Goal: Task Accomplishment & Management: Use online tool/utility

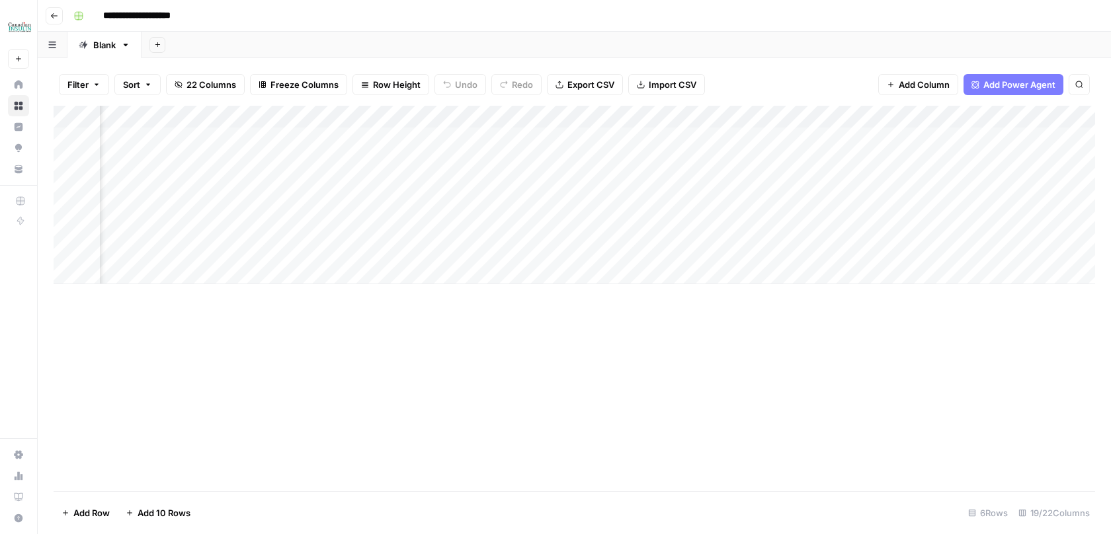
scroll to position [0, 1528]
click at [282, 116] on div "Add Column" at bounding box center [574, 195] width 1041 height 178
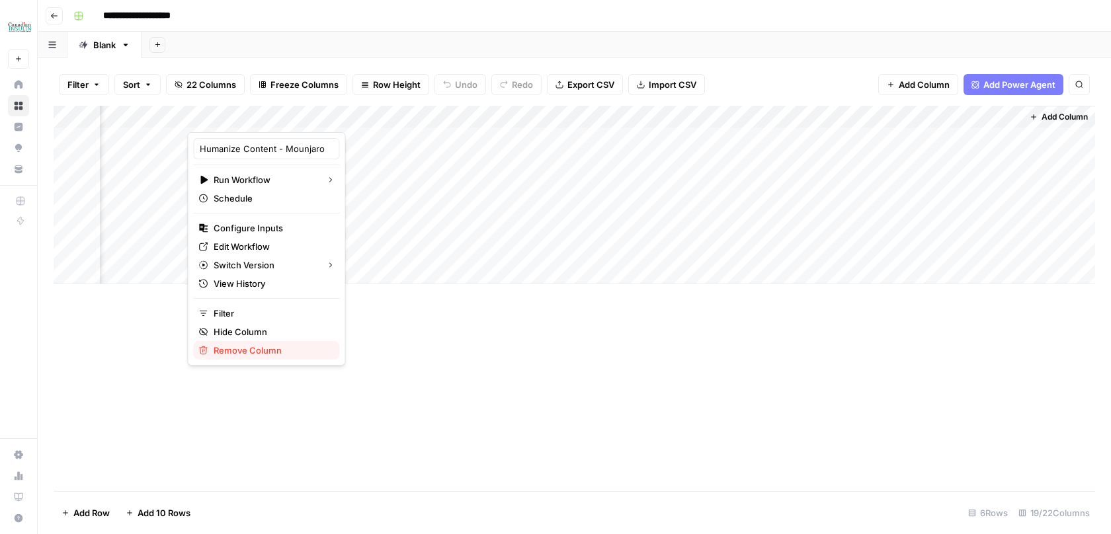
click at [241, 350] on span "Remove Column" at bounding box center [272, 350] width 116 height 13
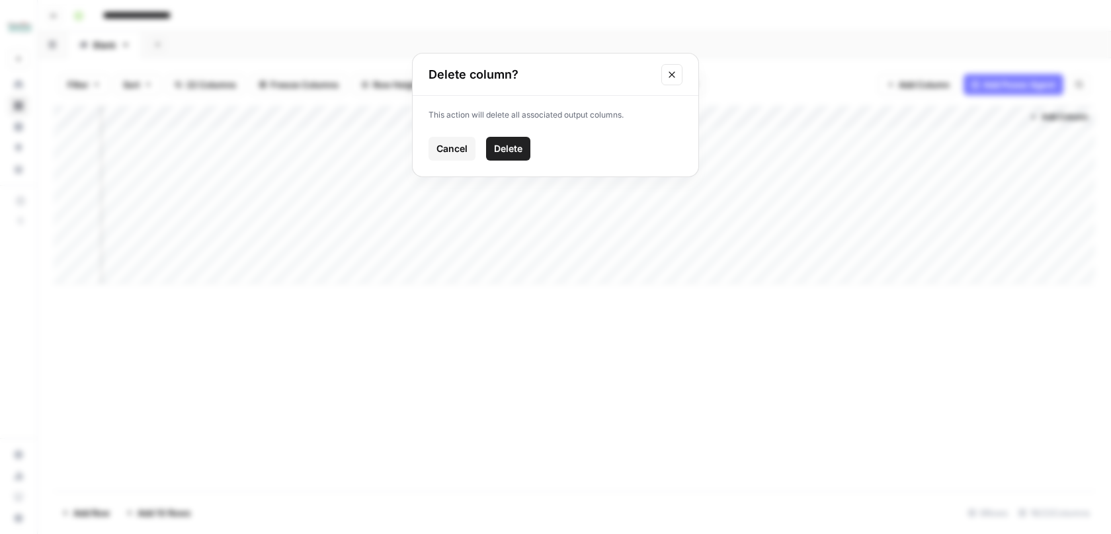
click at [516, 158] on button "Delete" at bounding box center [508, 149] width 44 height 24
click at [563, 120] on div "Add Column" at bounding box center [574, 195] width 1041 height 178
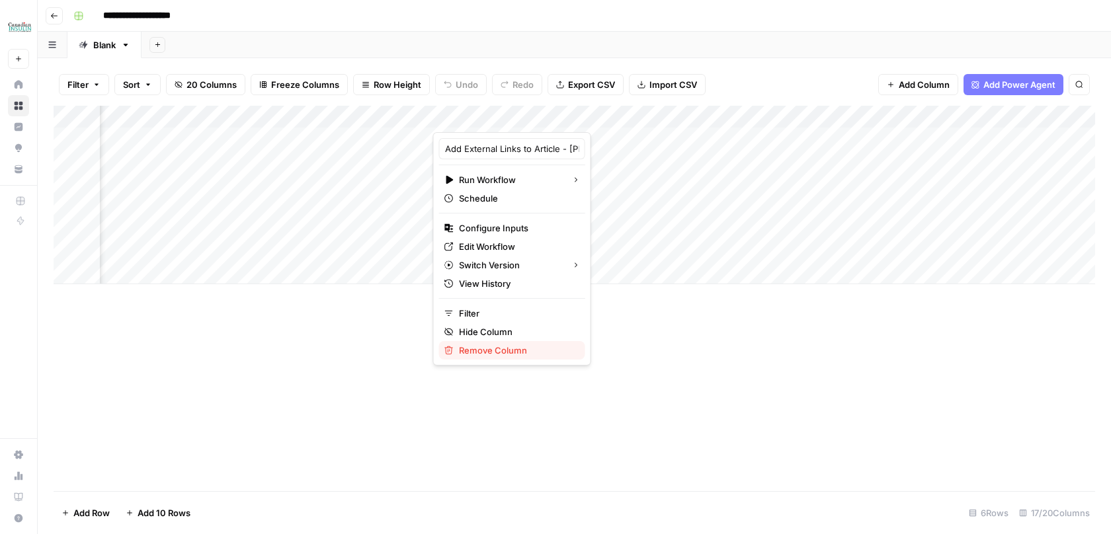
click at [475, 353] on span "Remove Column" at bounding box center [517, 350] width 116 height 13
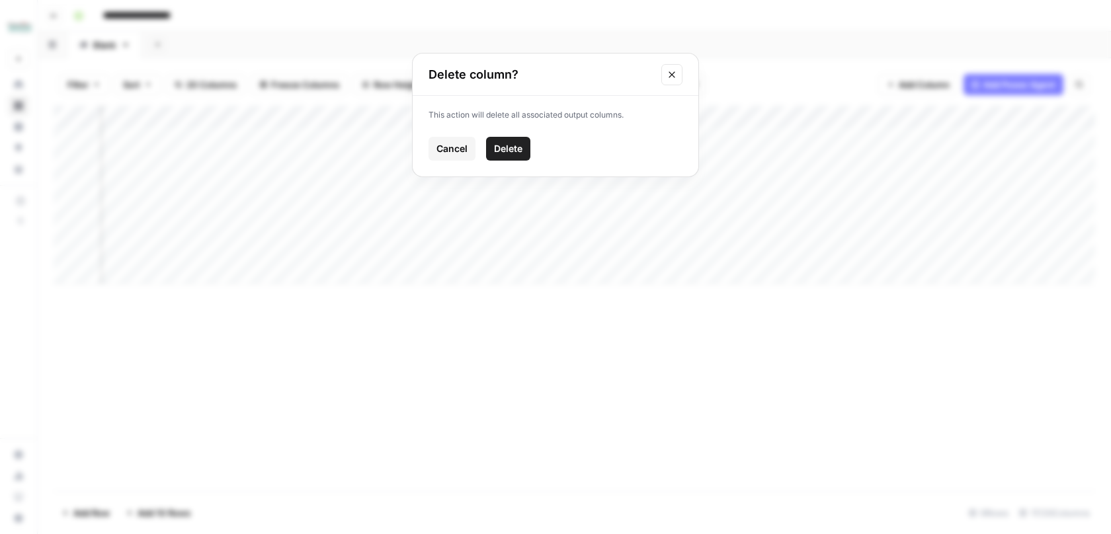
click at [498, 152] on span "Delete" at bounding box center [508, 148] width 28 height 13
click at [527, 120] on div "Add Column" at bounding box center [574, 195] width 1041 height 178
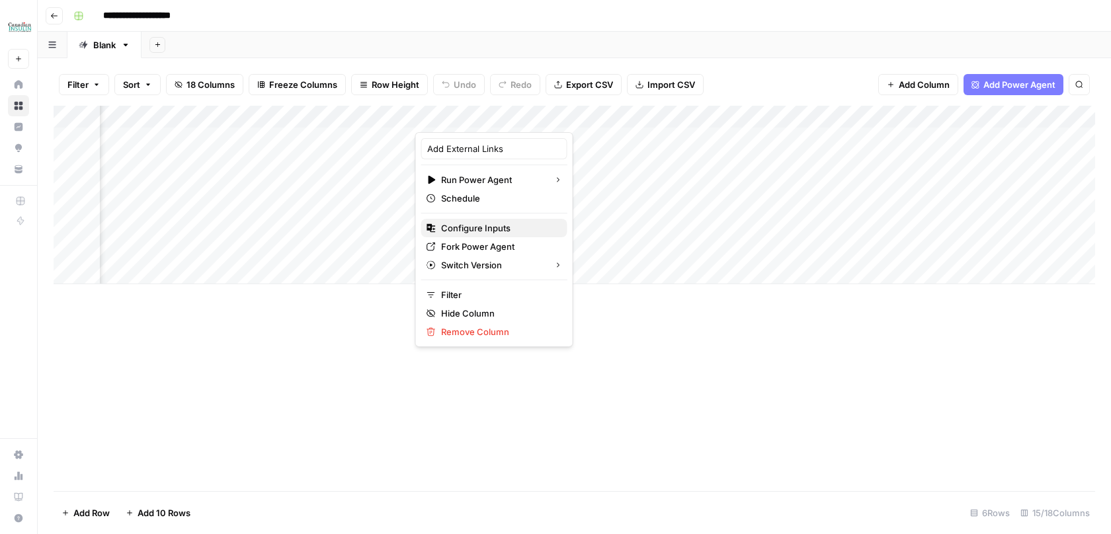
click at [475, 230] on span "Configure Inputs" at bounding box center [499, 227] width 116 height 13
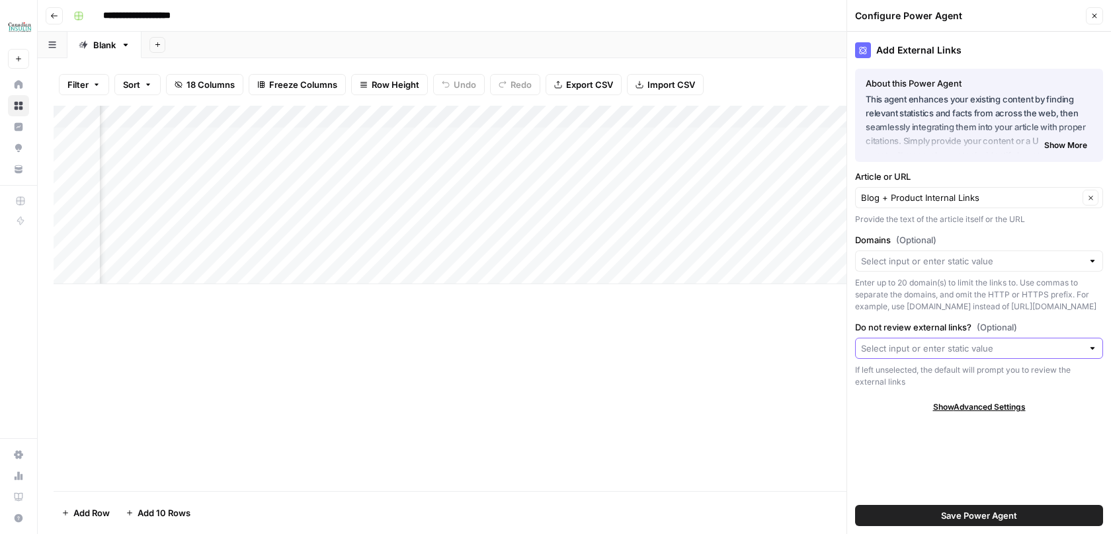
click at [943, 352] on input "Do not review external links? (Optional)" at bounding box center [971, 348] width 221 height 13
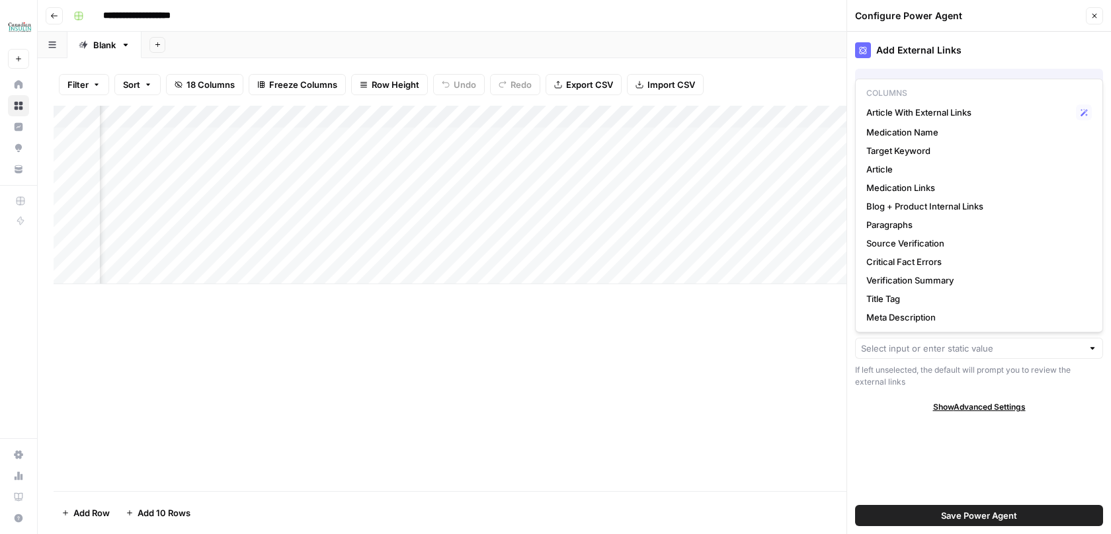
click at [922, 381] on div "If left unselected, the default will prompt you to review the external links" at bounding box center [979, 376] width 248 height 24
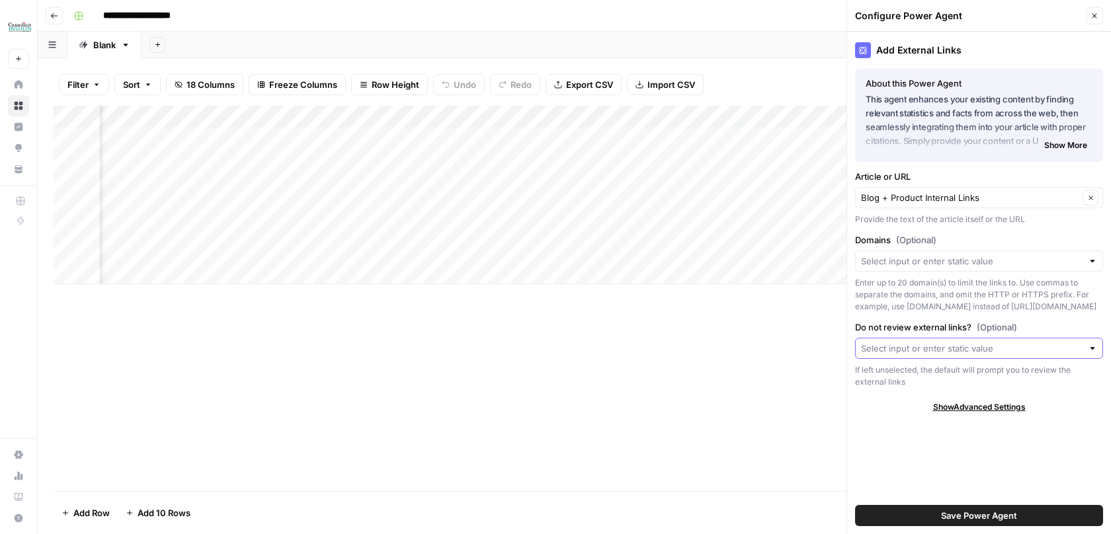
click at [908, 351] on input "Do not review external links? (Optional)" at bounding box center [971, 348] width 221 height 13
type input "No"
click at [939, 377] on span "Press enter to create an option" at bounding box center [985, 379] width 202 height 13
click at [953, 520] on span "Save Power Agent" at bounding box center [979, 515] width 76 height 13
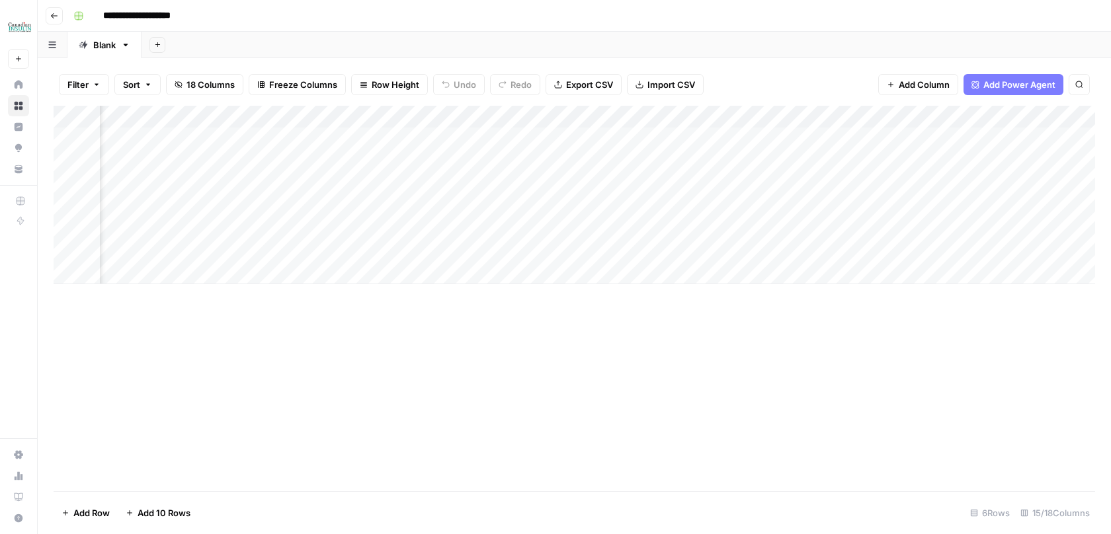
click at [530, 119] on div "Add Column" at bounding box center [574, 195] width 1041 height 178
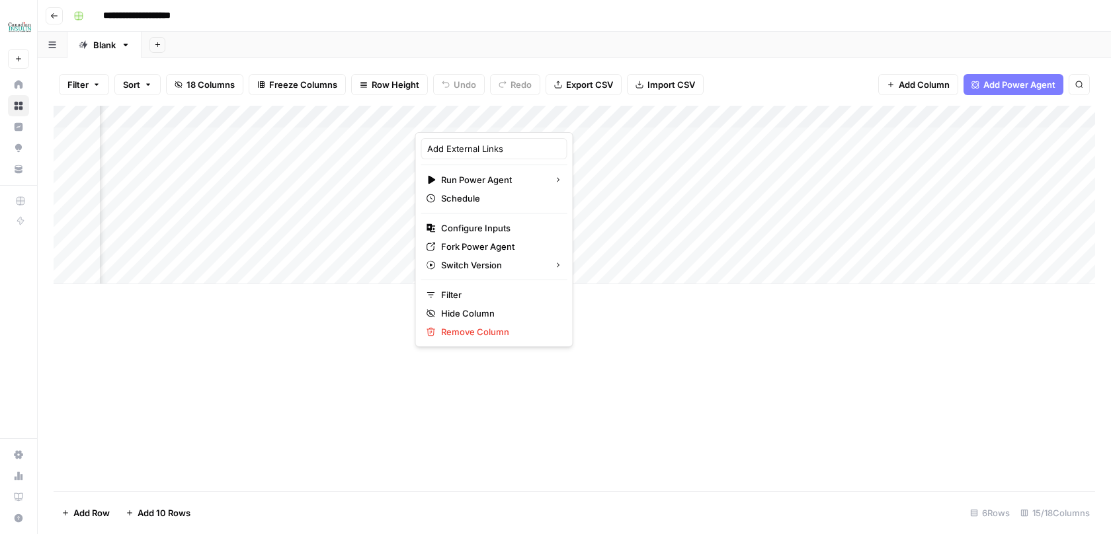
click at [691, 481] on div "Add Column" at bounding box center [574, 298] width 1041 height 385
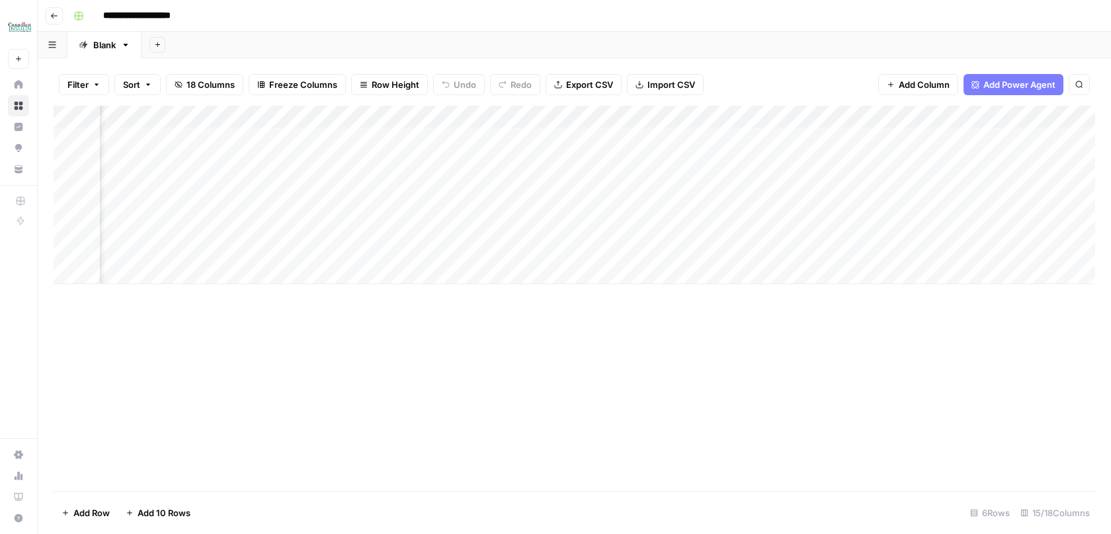
click at [525, 116] on div "Add Column" at bounding box center [574, 195] width 1041 height 178
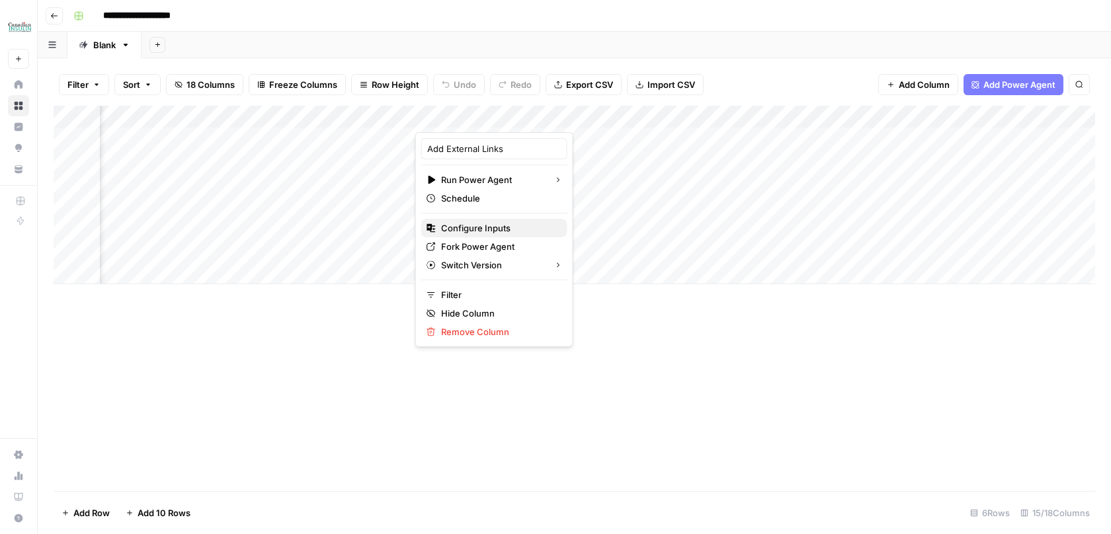
click at [469, 230] on span "Configure Inputs" at bounding box center [499, 227] width 116 height 13
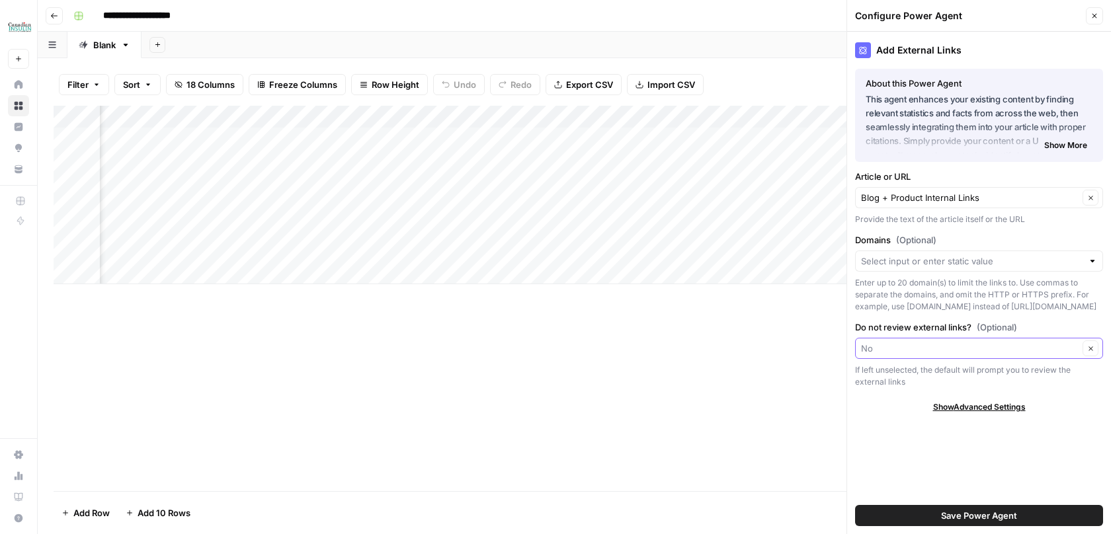
drag, startPoint x: 885, startPoint y: 354, endPoint x: 860, endPoint y: 353, distance: 25.1
click at [861, 353] on input "Do not review external links? (Optional)" at bounding box center [969, 348] width 217 height 13
type input "Yes"
click at [931, 370] on button "↵ Press enter to create an option" at bounding box center [979, 379] width 236 height 19
click at [914, 521] on button "Save Power Agent" at bounding box center [979, 515] width 248 height 21
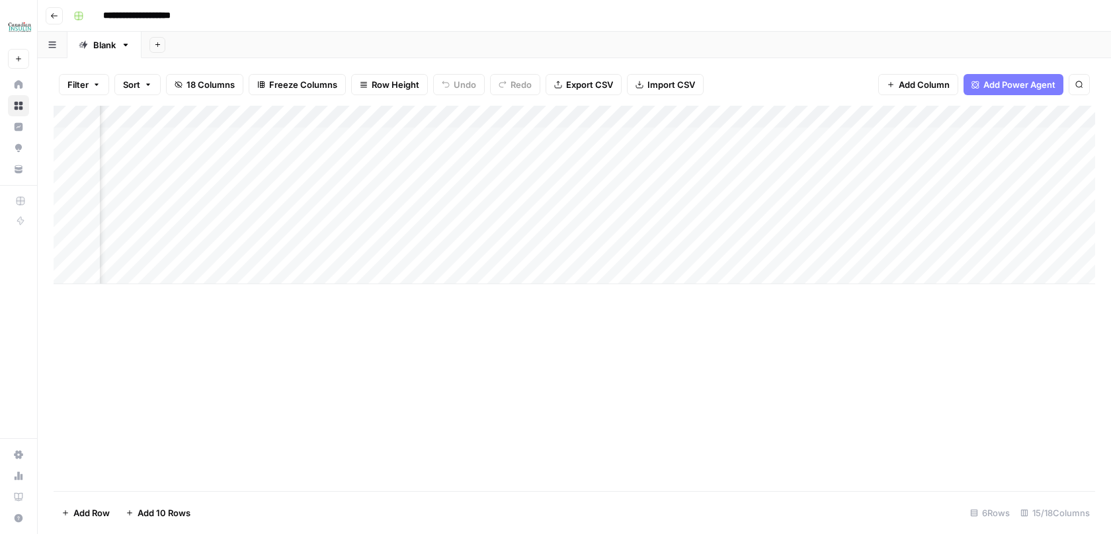
click at [520, 119] on div "Add Column" at bounding box center [574, 195] width 1041 height 178
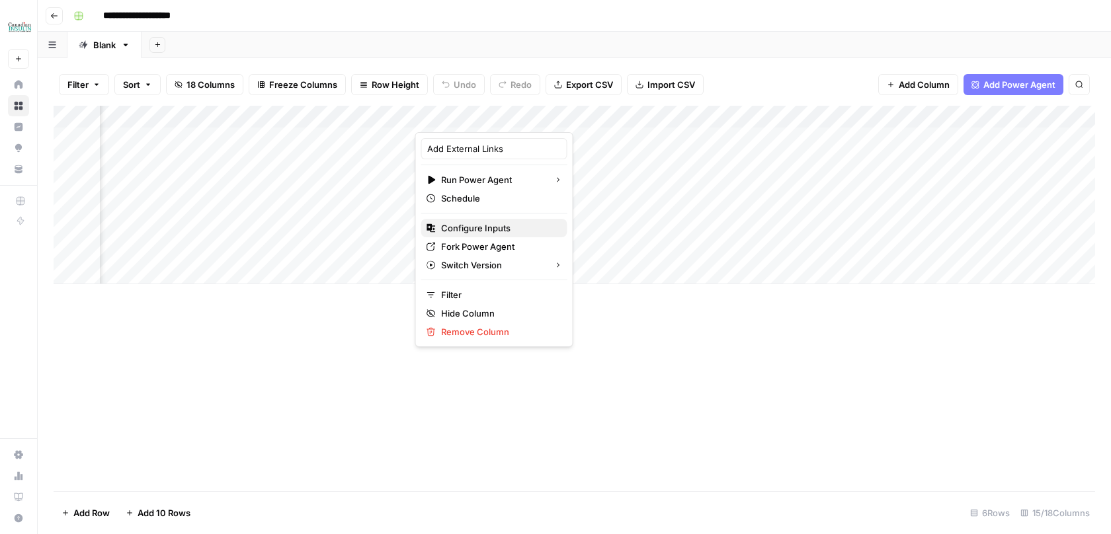
click at [473, 229] on span "Configure Inputs" at bounding box center [499, 227] width 116 height 13
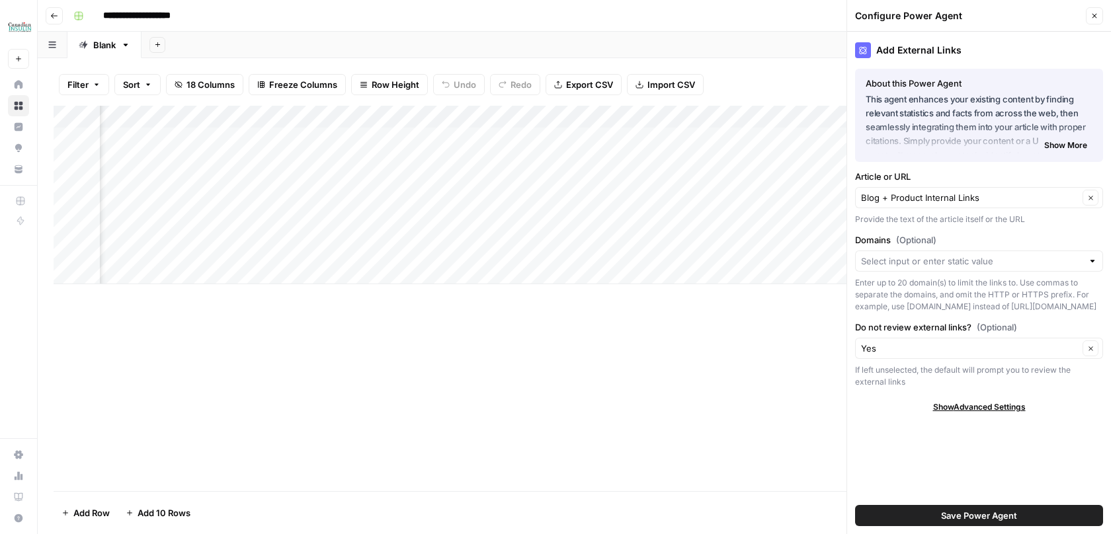
click at [1095, 12] on icon "button" at bounding box center [1094, 16] width 8 height 8
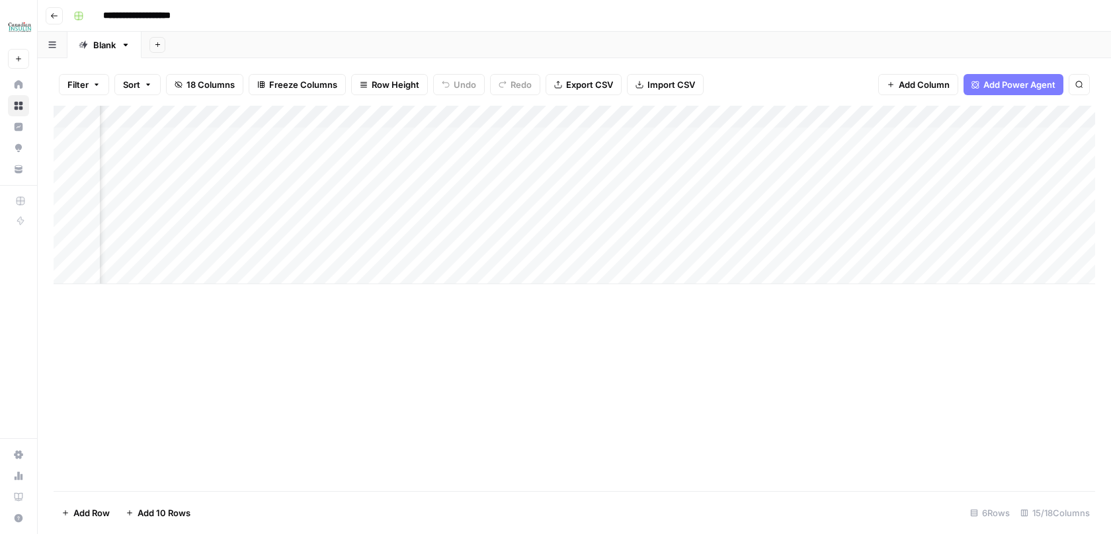
click at [522, 115] on div "Add Column" at bounding box center [574, 195] width 1041 height 178
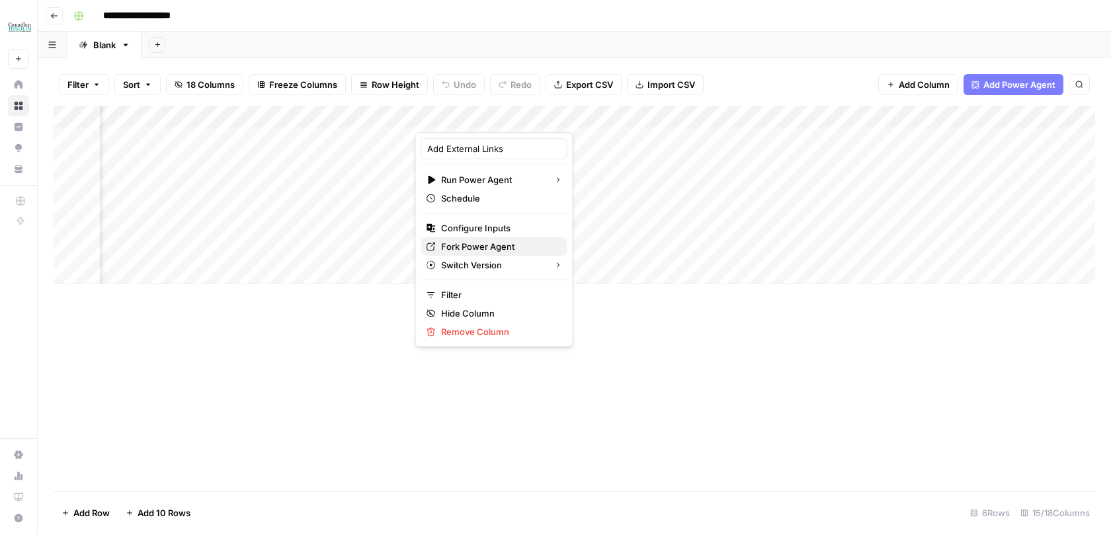
click at [487, 247] on span "Fork Power Agent" at bounding box center [499, 246] width 116 height 13
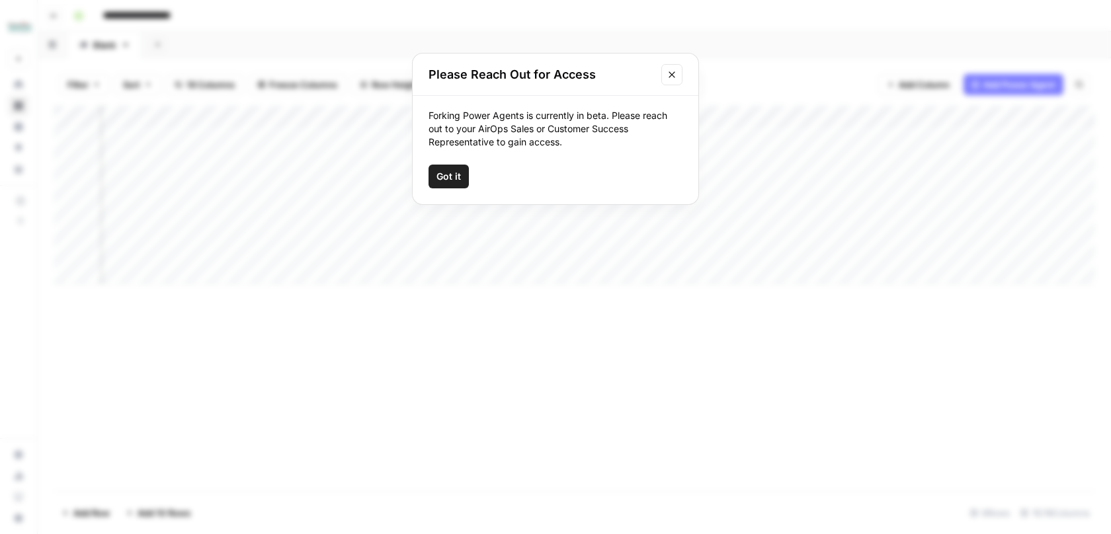
click at [450, 173] on span "Got it" at bounding box center [448, 176] width 24 height 13
